Goal: Navigation & Orientation: Find specific page/section

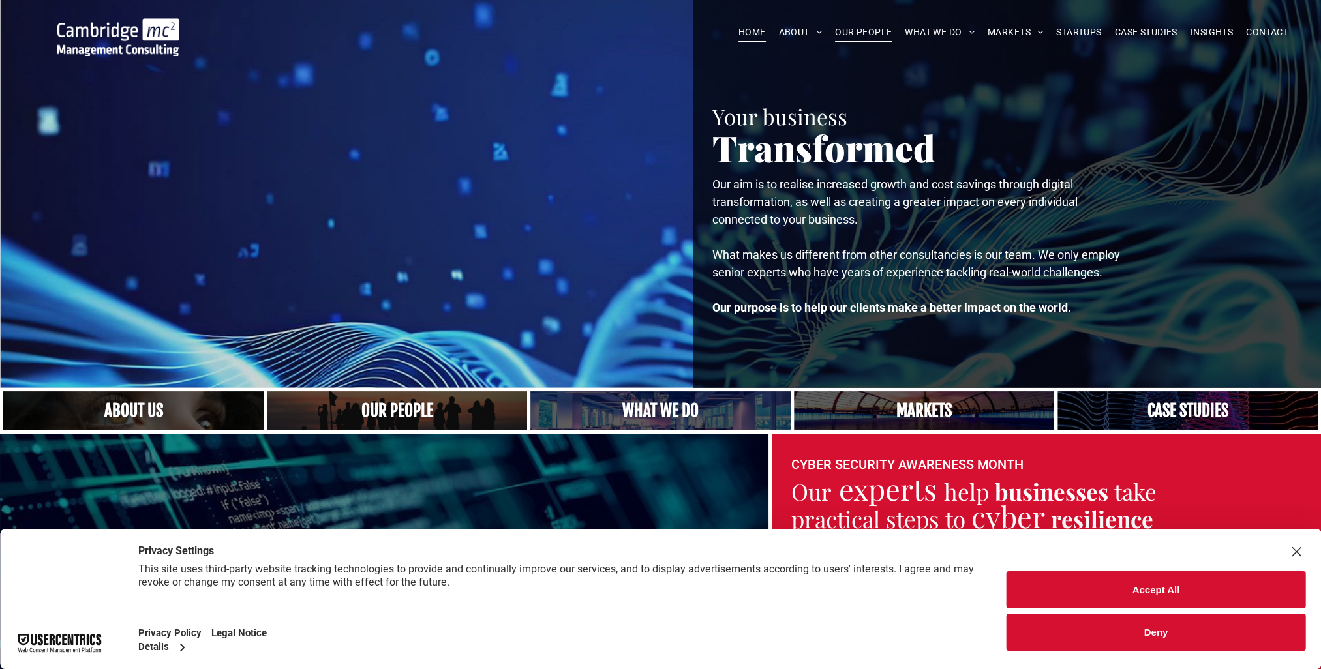
click at [848, 32] on span "OUR PEOPLE" at bounding box center [863, 32] width 57 height 20
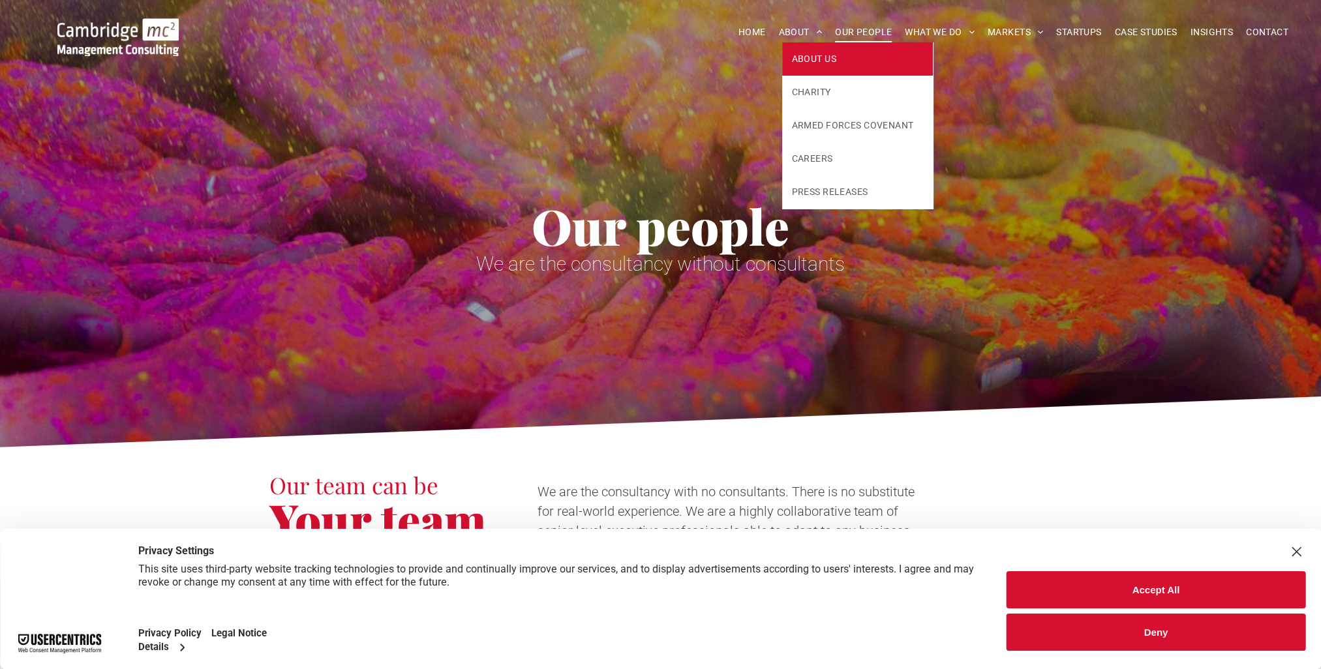
click at [826, 61] on span "ABOUT US" at bounding box center [814, 59] width 44 height 14
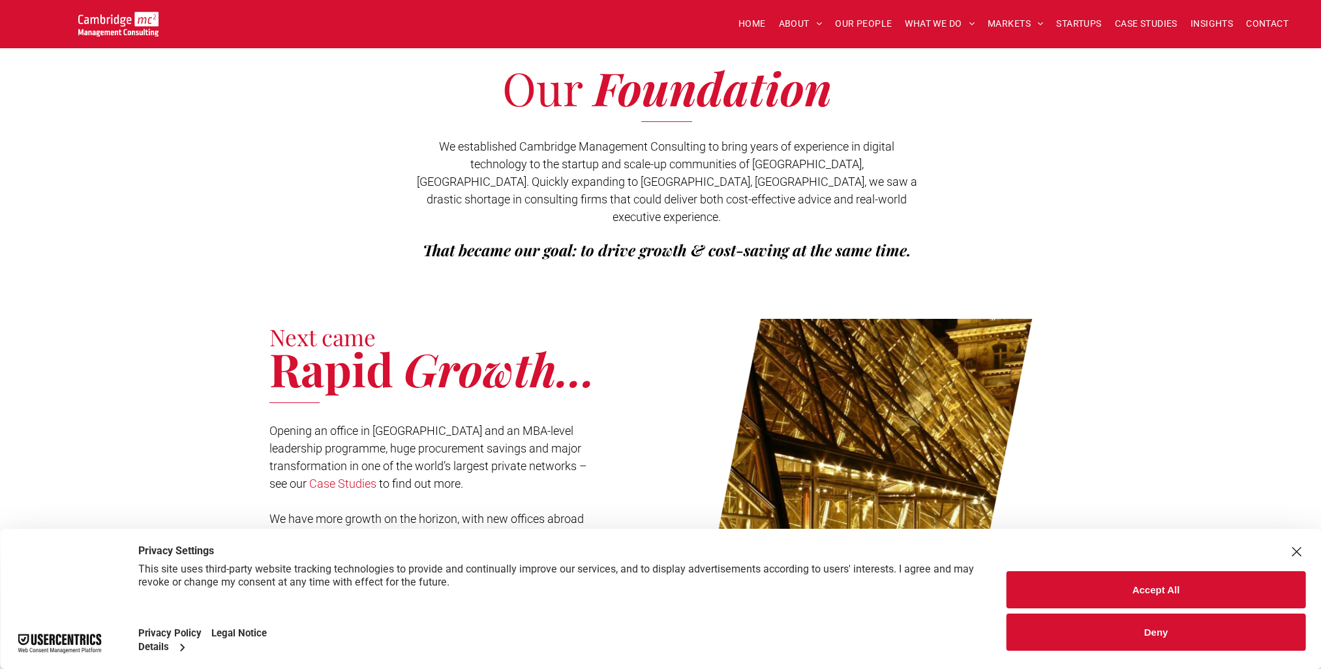
scroll to position [261, 0]
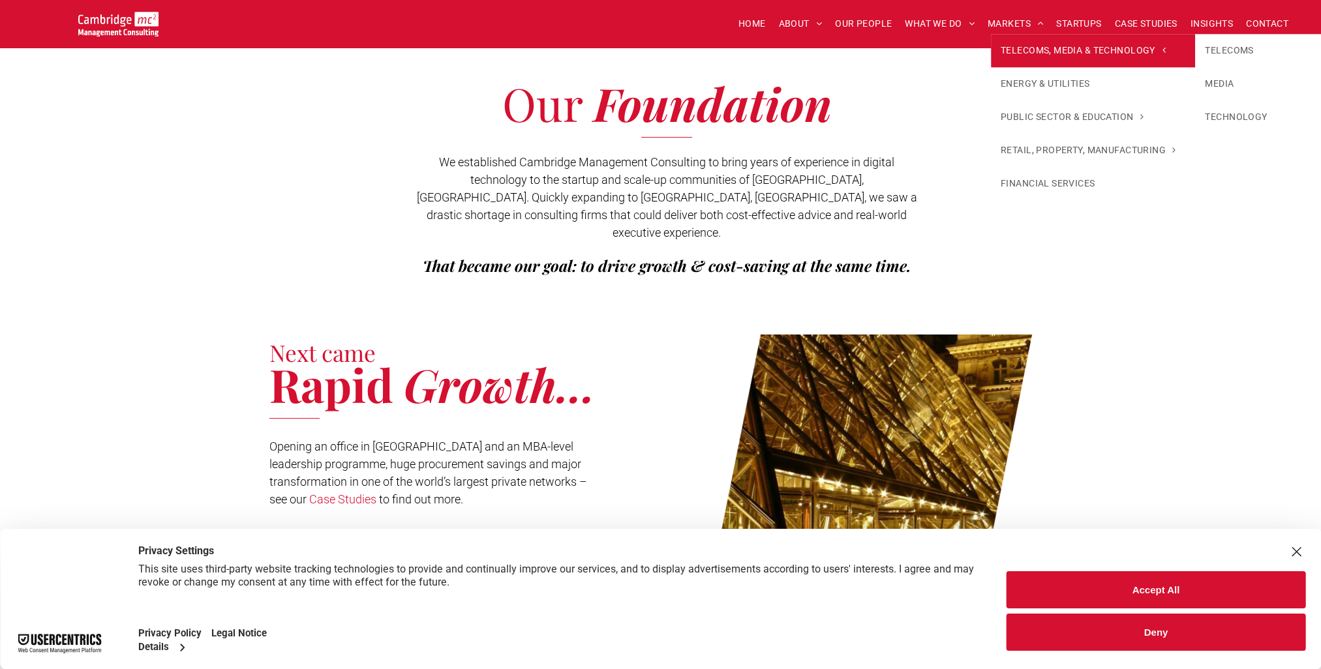
click at [1032, 56] on span "TELECOMS, MEDIA & TECHNOLOGY" at bounding box center [1082, 51] width 164 height 14
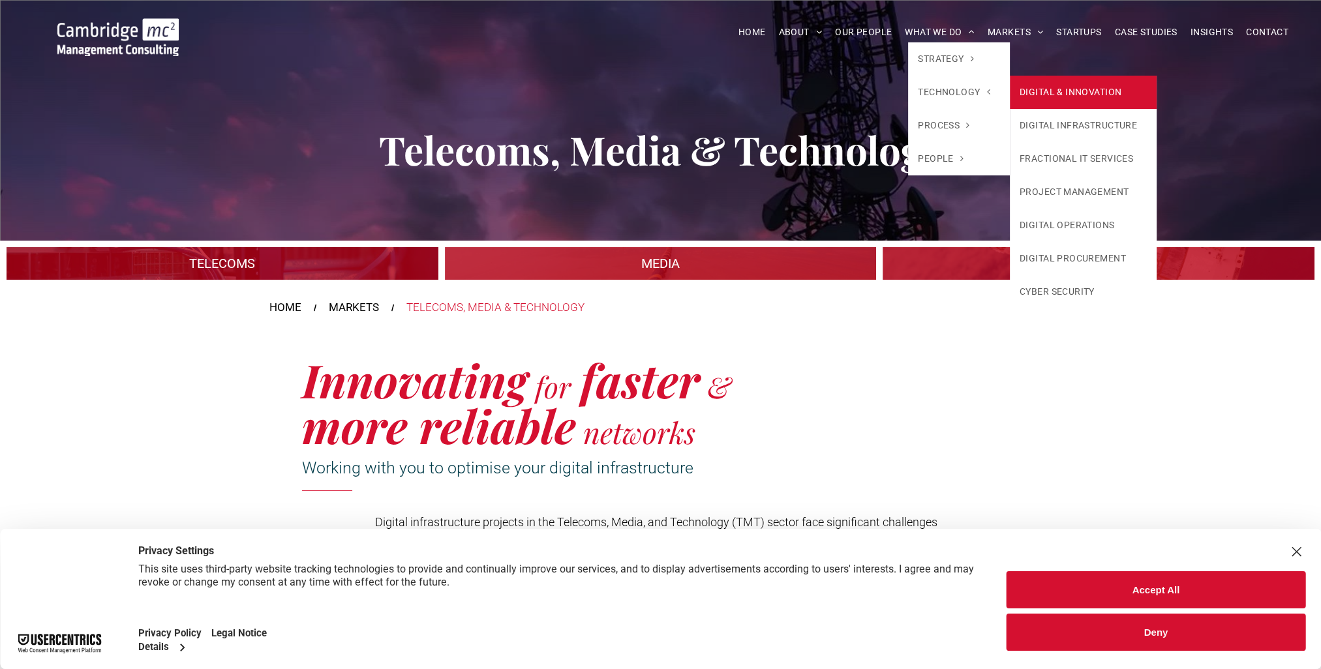
click at [1072, 89] on link "DIGITAL & INNOVATION" at bounding box center [1083, 92] width 147 height 33
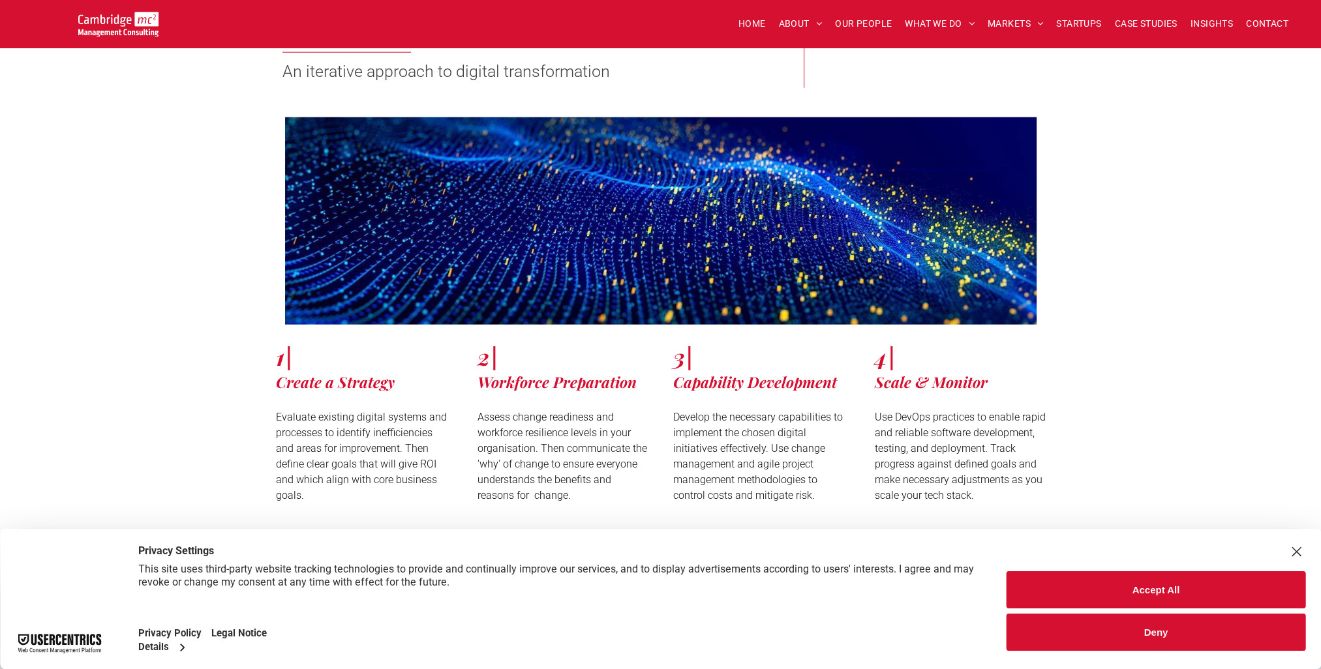
scroll to position [3978, 0]
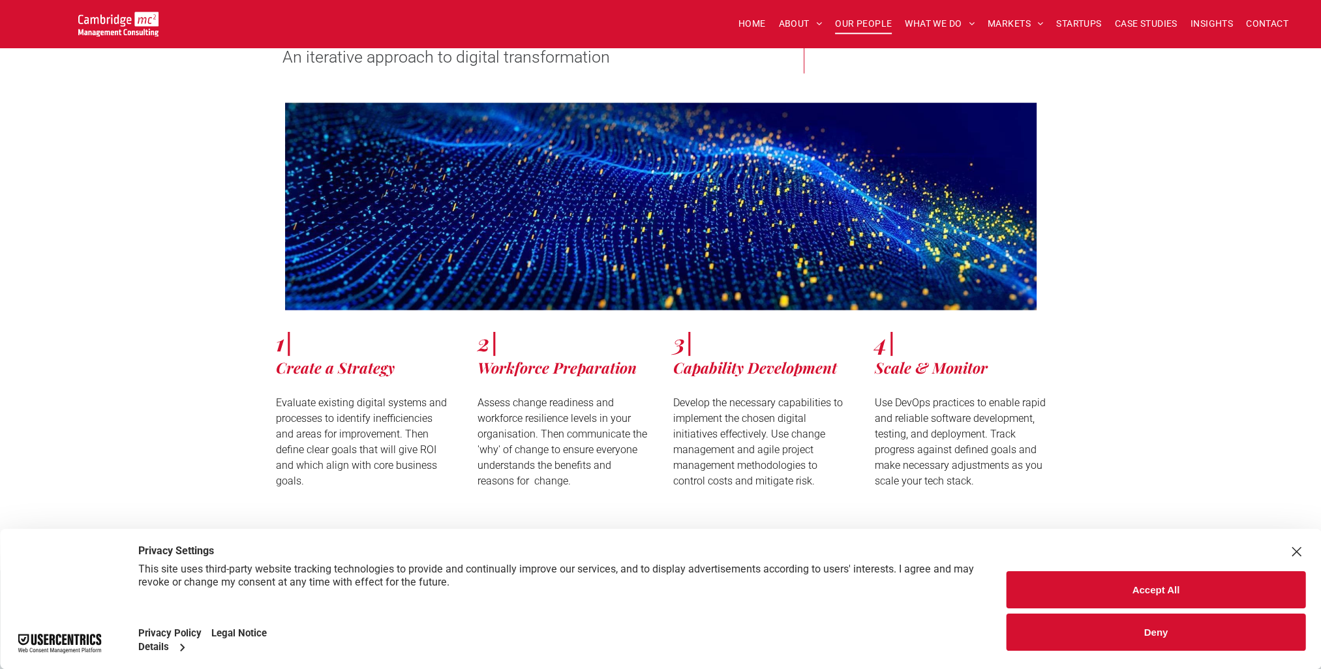
click at [873, 21] on span "OUR PEOPLE" at bounding box center [863, 24] width 57 height 20
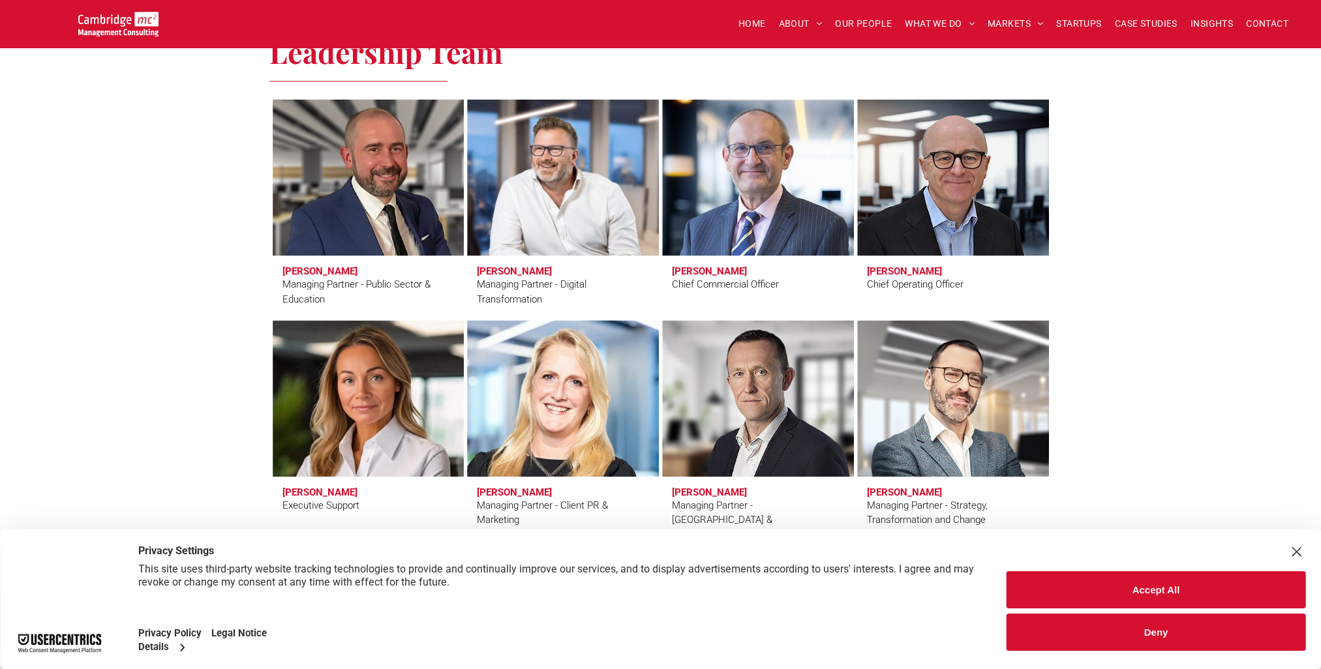
scroll to position [913, 0]
